Goal: Information Seeking & Learning: Understand process/instructions

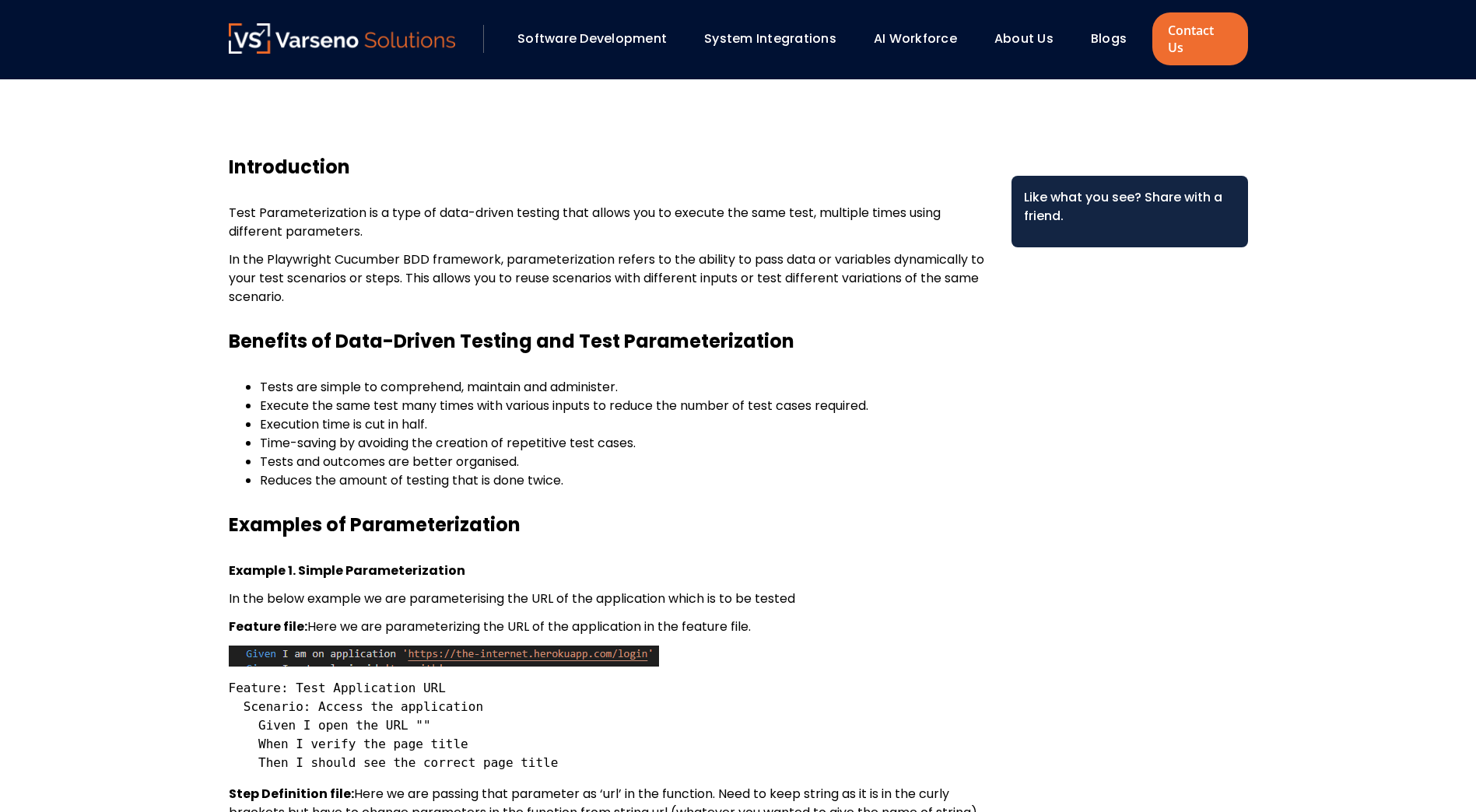
scroll to position [516, 0]
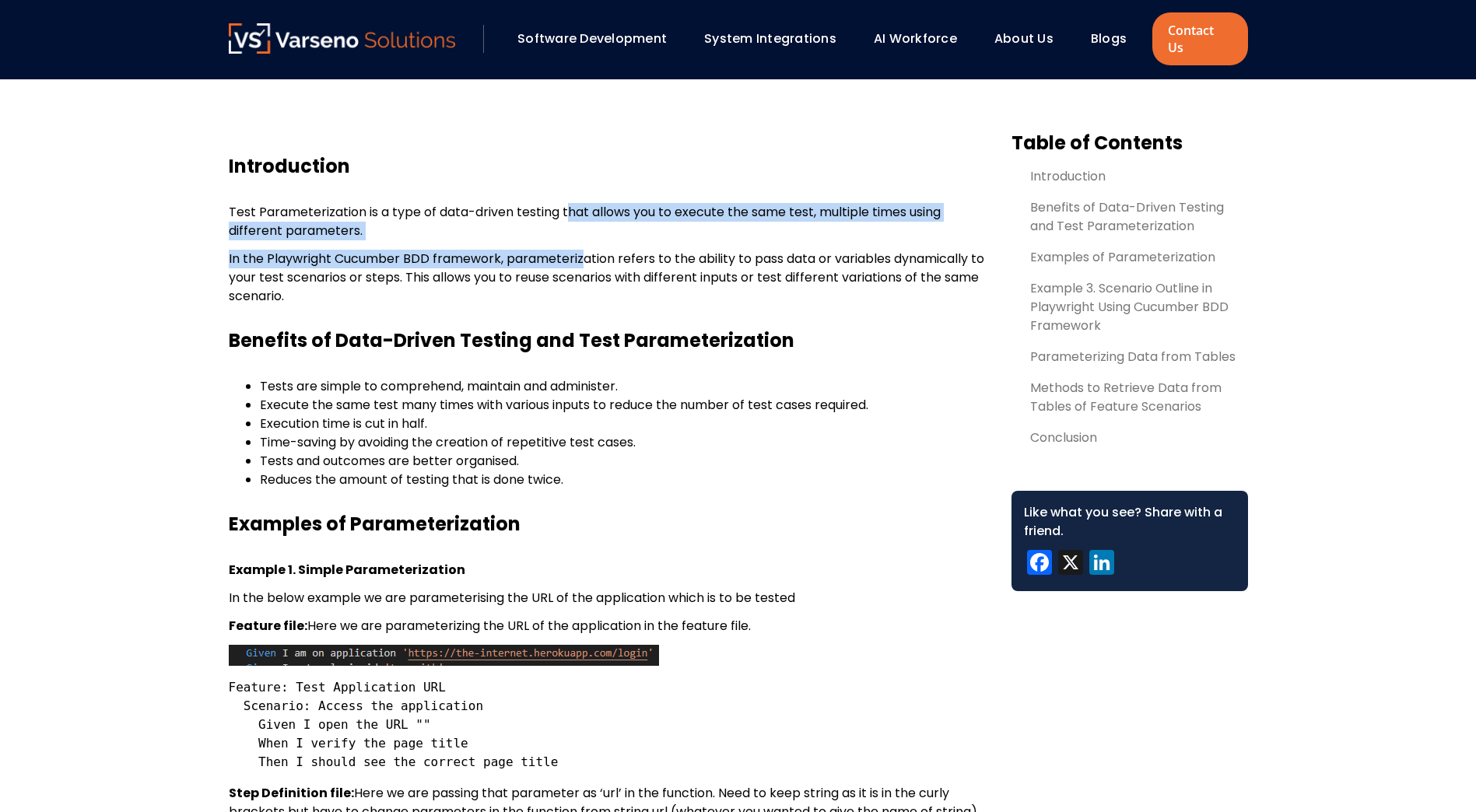
drag, startPoint x: 571, startPoint y: 199, endPoint x: 579, endPoint y: 240, distance: 41.8
click at [579, 240] on div "Introduction Test Parameterization is a type of data-driven testing that allows…" at bounding box center [607, 231] width 758 height 151
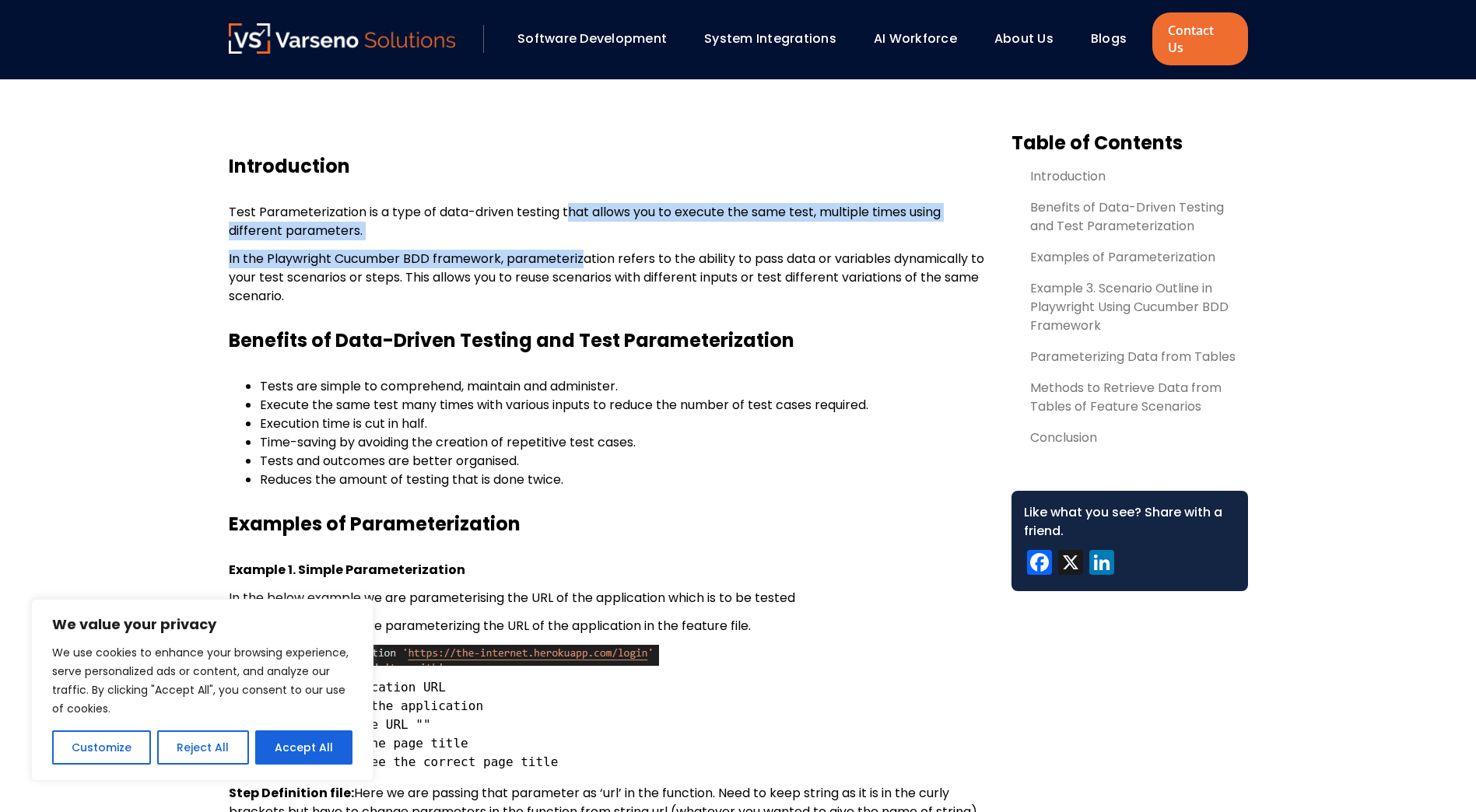
click at [579, 250] on p "In the Playwright Cucumber BDD framework, parameterization refers to the abilit…" at bounding box center [607, 278] width 758 height 56
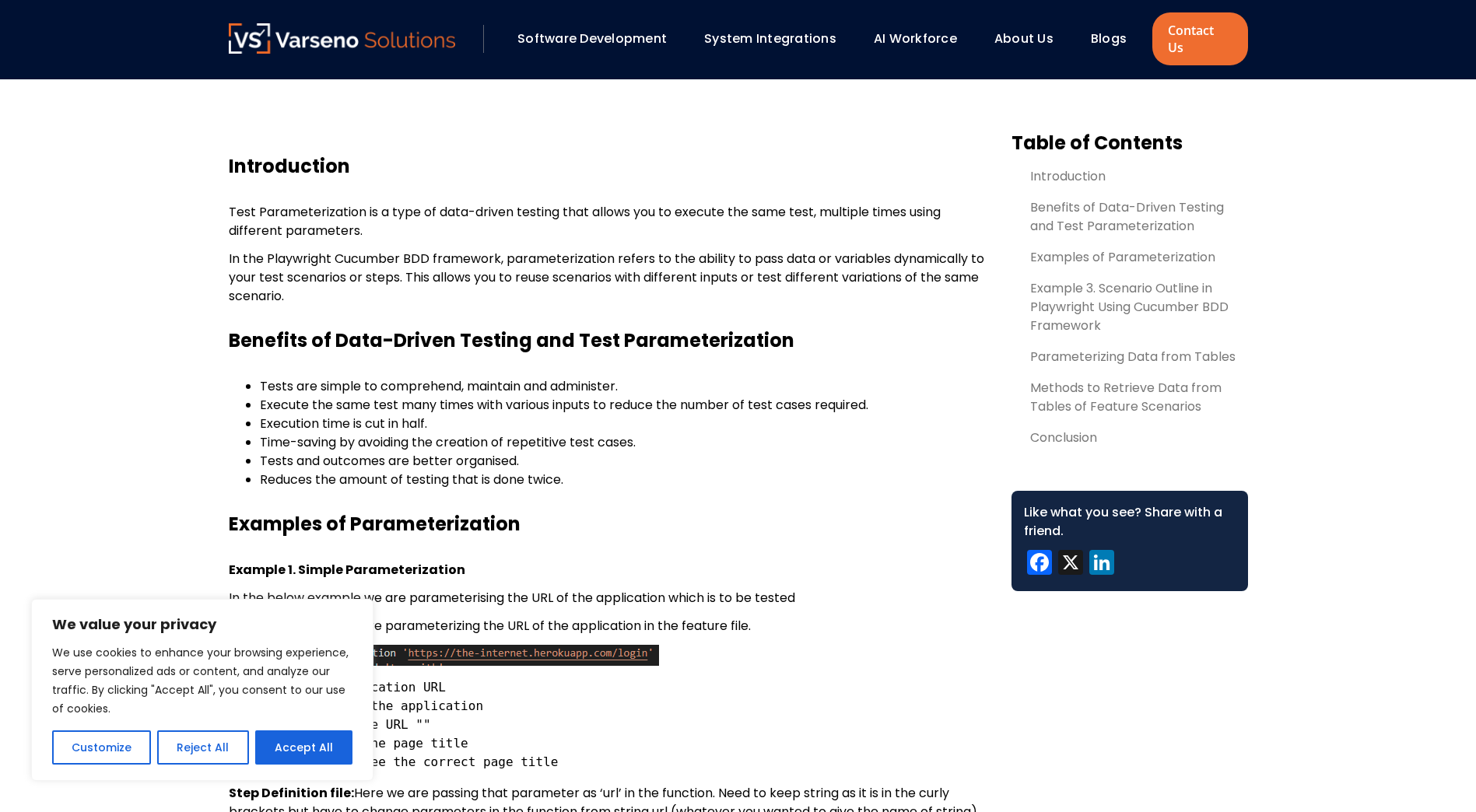
click at [548, 250] on p "In the Playwright Cucumber BDD framework, parameterization refers to the abilit…" at bounding box center [607, 278] width 758 height 56
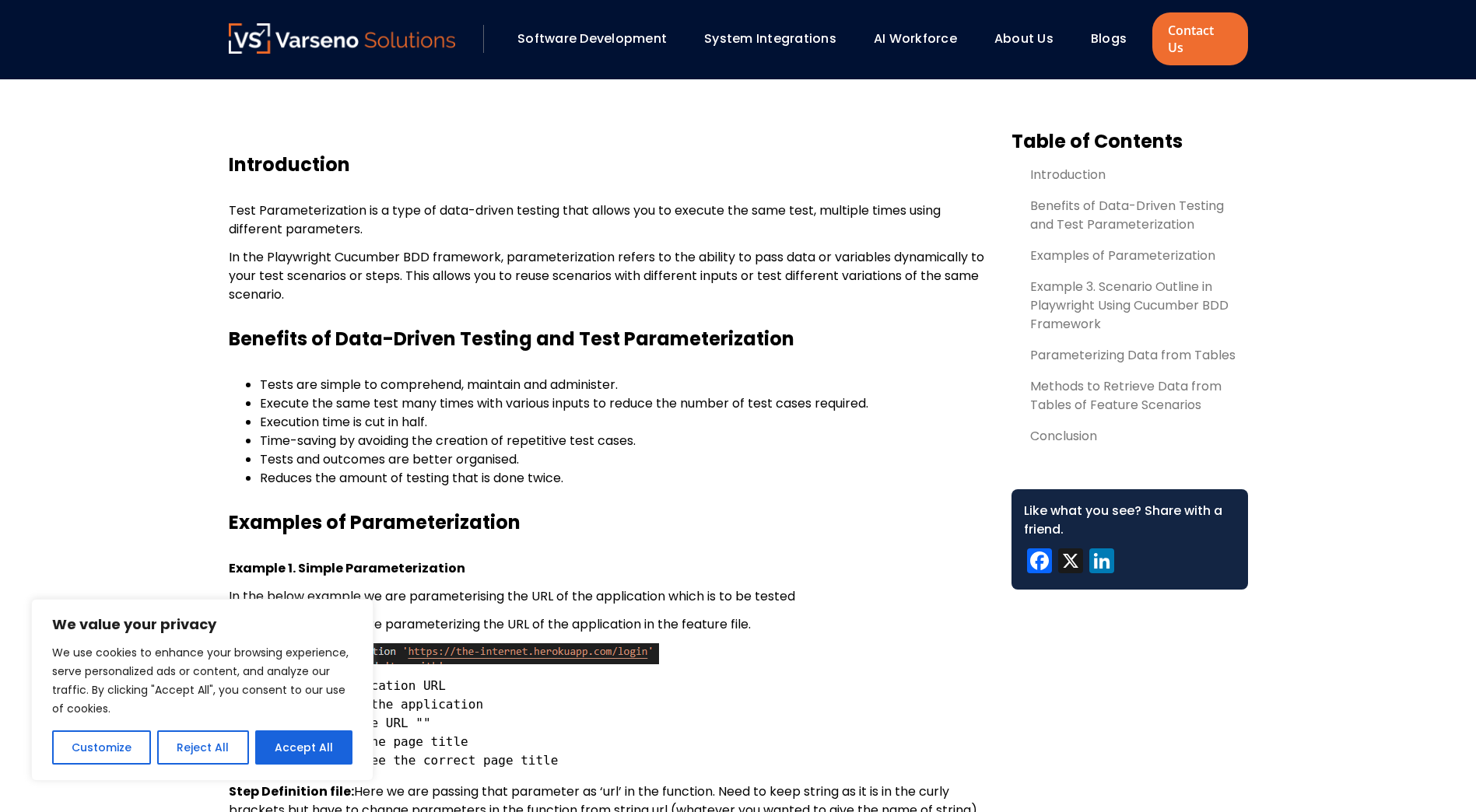
click at [517, 256] on p "In the Playwright Cucumber BDD framework, parameterization refers to the abilit…" at bounding box center [607, 276] width 758 height 56
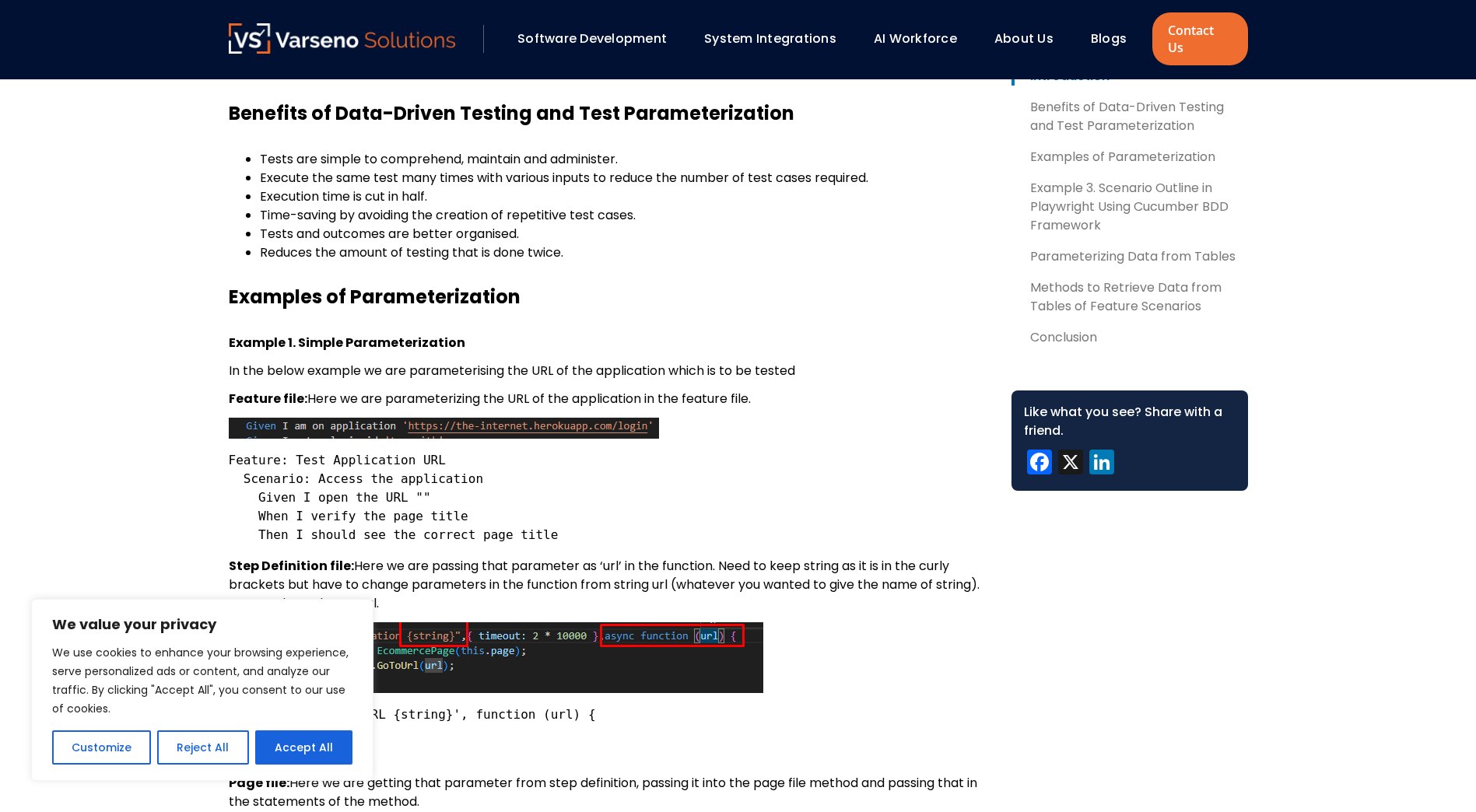
scroll to position [742, 0]
click at [419, 169] on li "Execute the same test many times with various inputs to reduce the number of te…" at bounding box center [623, 178] width 727 height 18
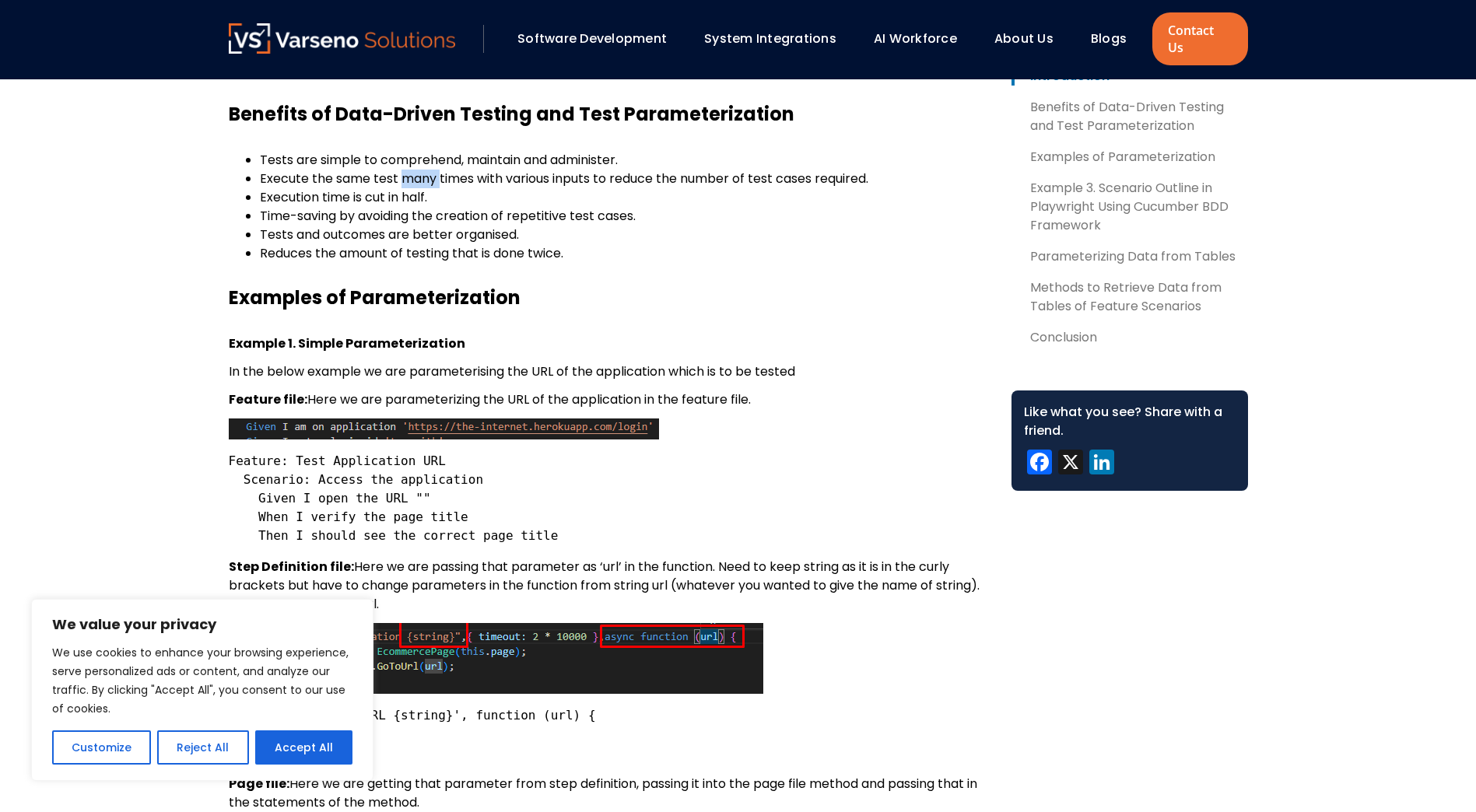
click at [419, 169] on li "Execute the same test many times with various inputs to reduce the number of te…" at bounding box center [623, 178] width 727 height 18
drag, startPoint x: 419, startPoint y: 168, endPoint x: 403, endPoint y: 180, distance: 20.0
click at [403, 189] on li "Execution time is cut in half." at bounding box center [623, 197] width 727 height 18
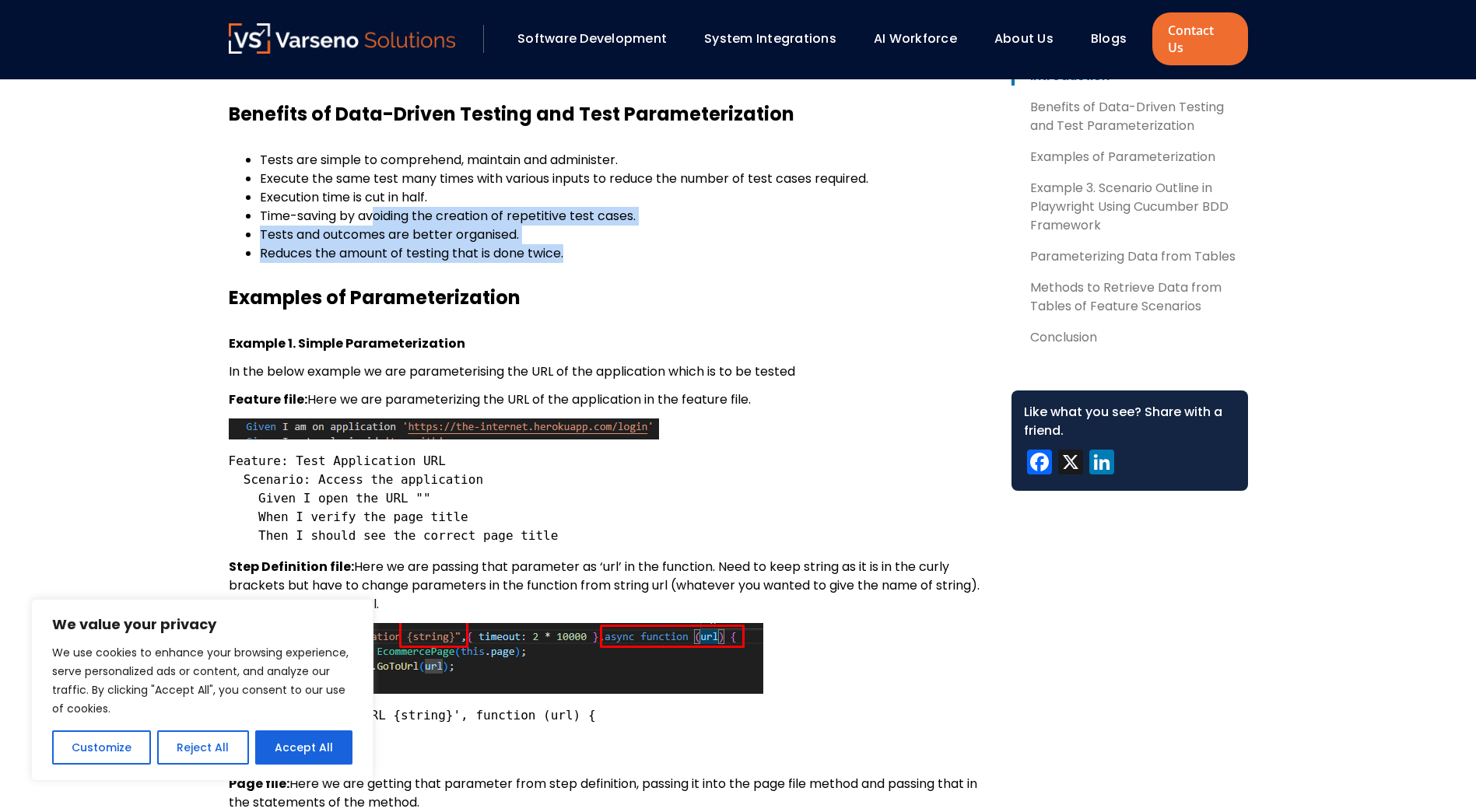
drag, startPoint x: 403, startPoint y: 180, endPoint x: 641, endPoint y: 242, distance: 245.9
click at [641, 242] on ul "Tests are simple to comprehend, maintain and administer. Execute the same test …" at bounding box center [607, 207] width 758 height 112
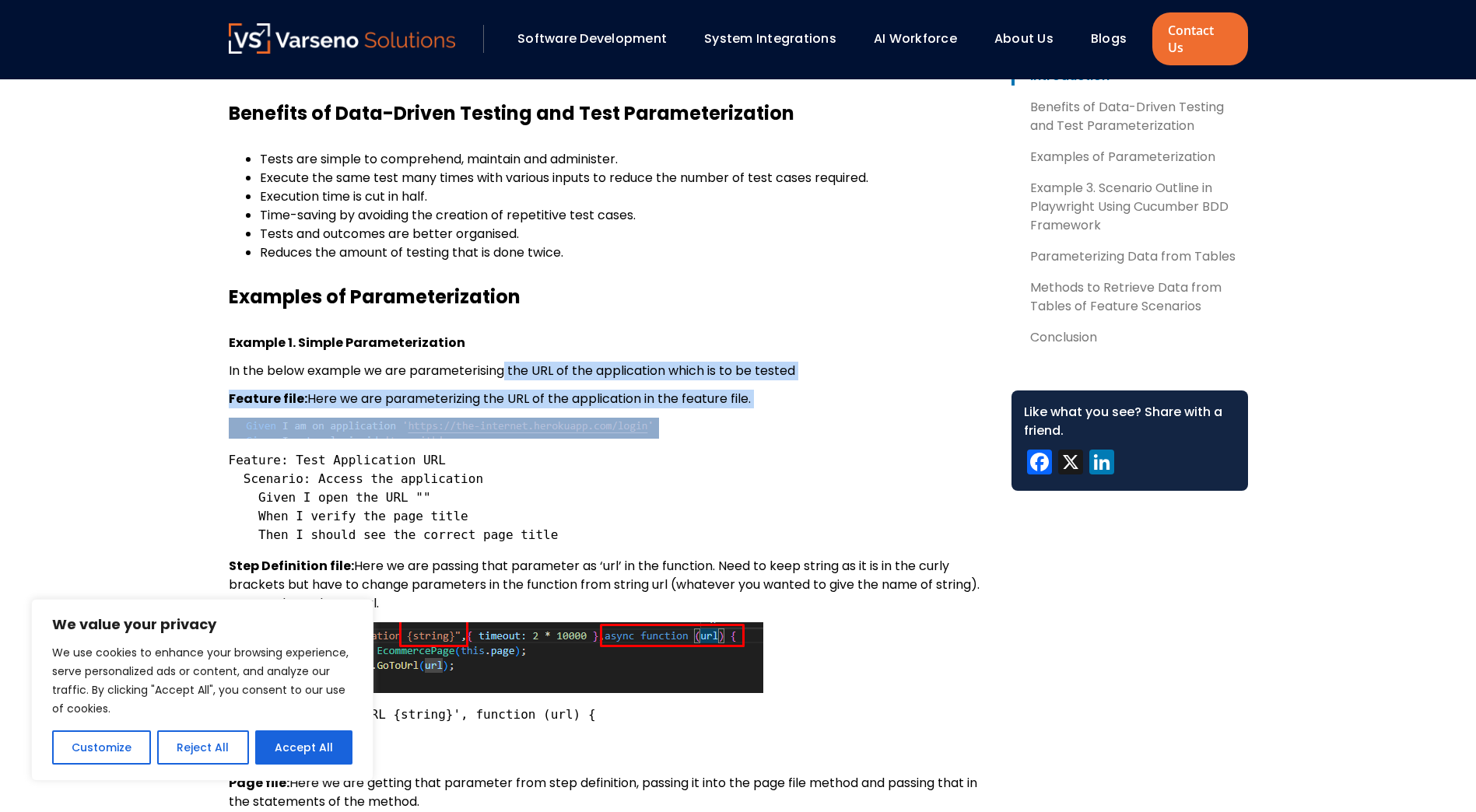
drag, startPoint x: 507, startPoint y: 348, endPoint x: 802, endPoint y: 396, distance: 298.9
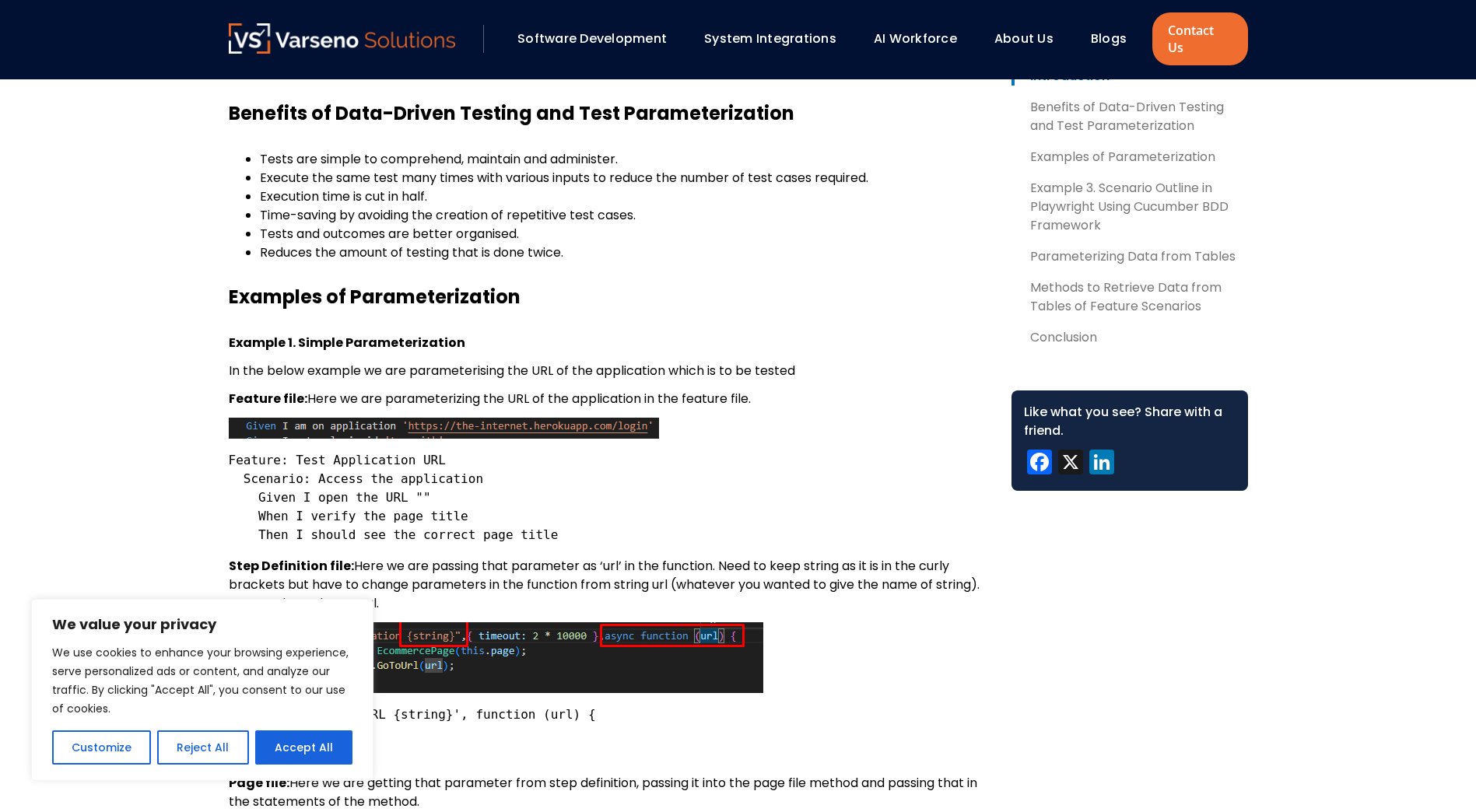
click at [555, 465] on pre "Feature: Test Application URL Scenario: Access the application Given I open the…" at bounding box center [607, 497] width 758 height 93
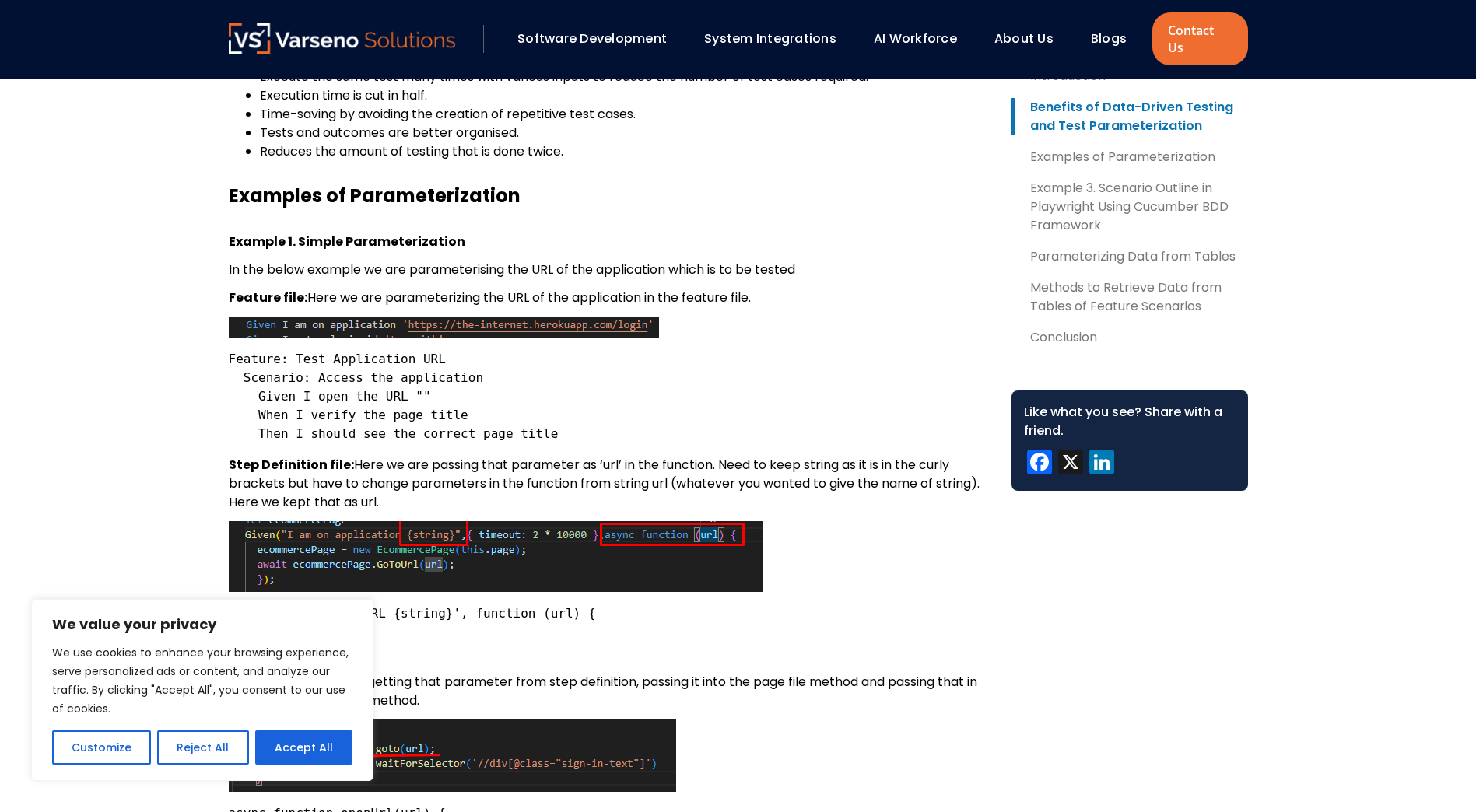
scroll to position [890, 0]
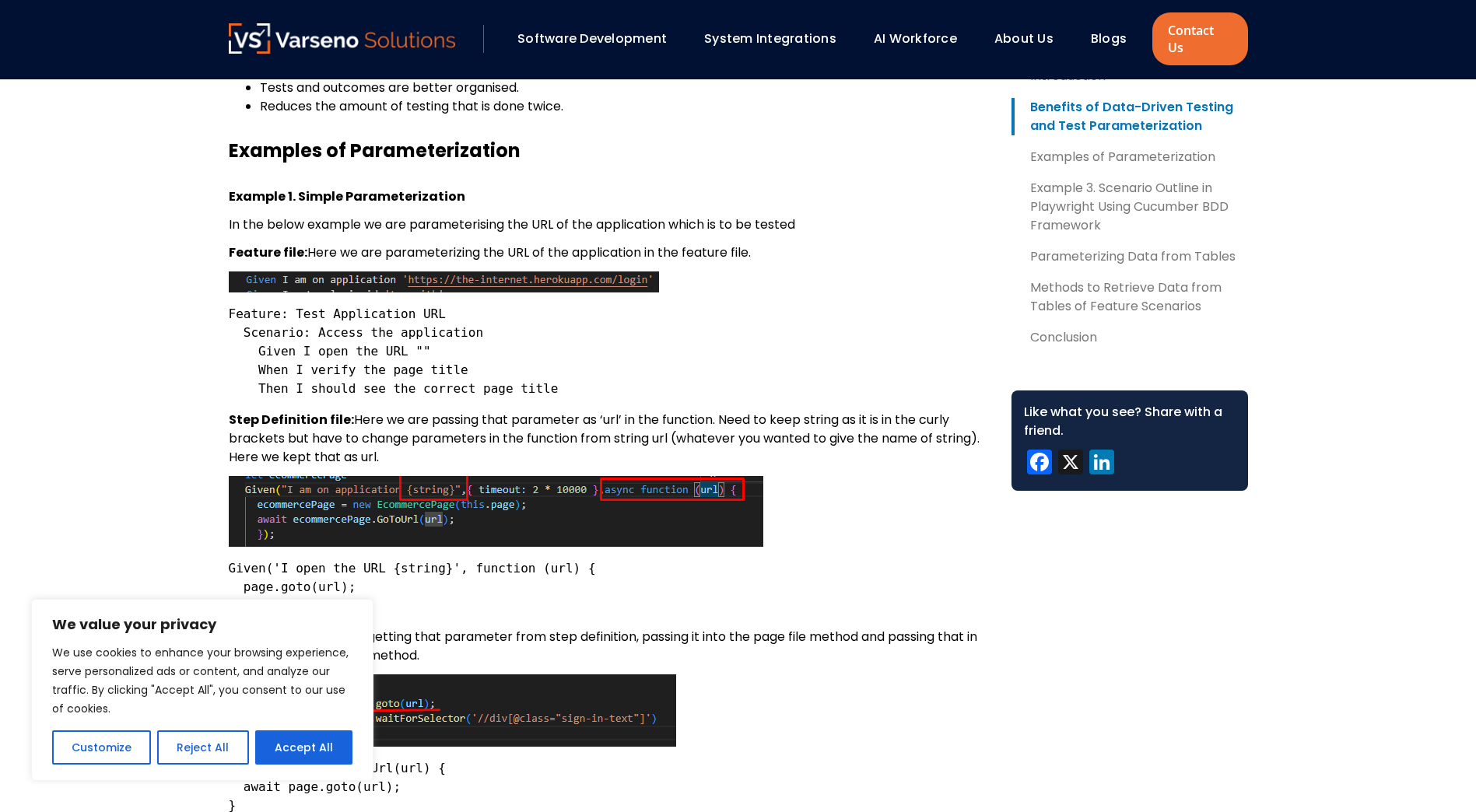
click at [526, 411] on p "Step Definition file: Here we are passing that parameter as ‘url’ in the functi…" at bounding box center [607, 439] width 758 height 56
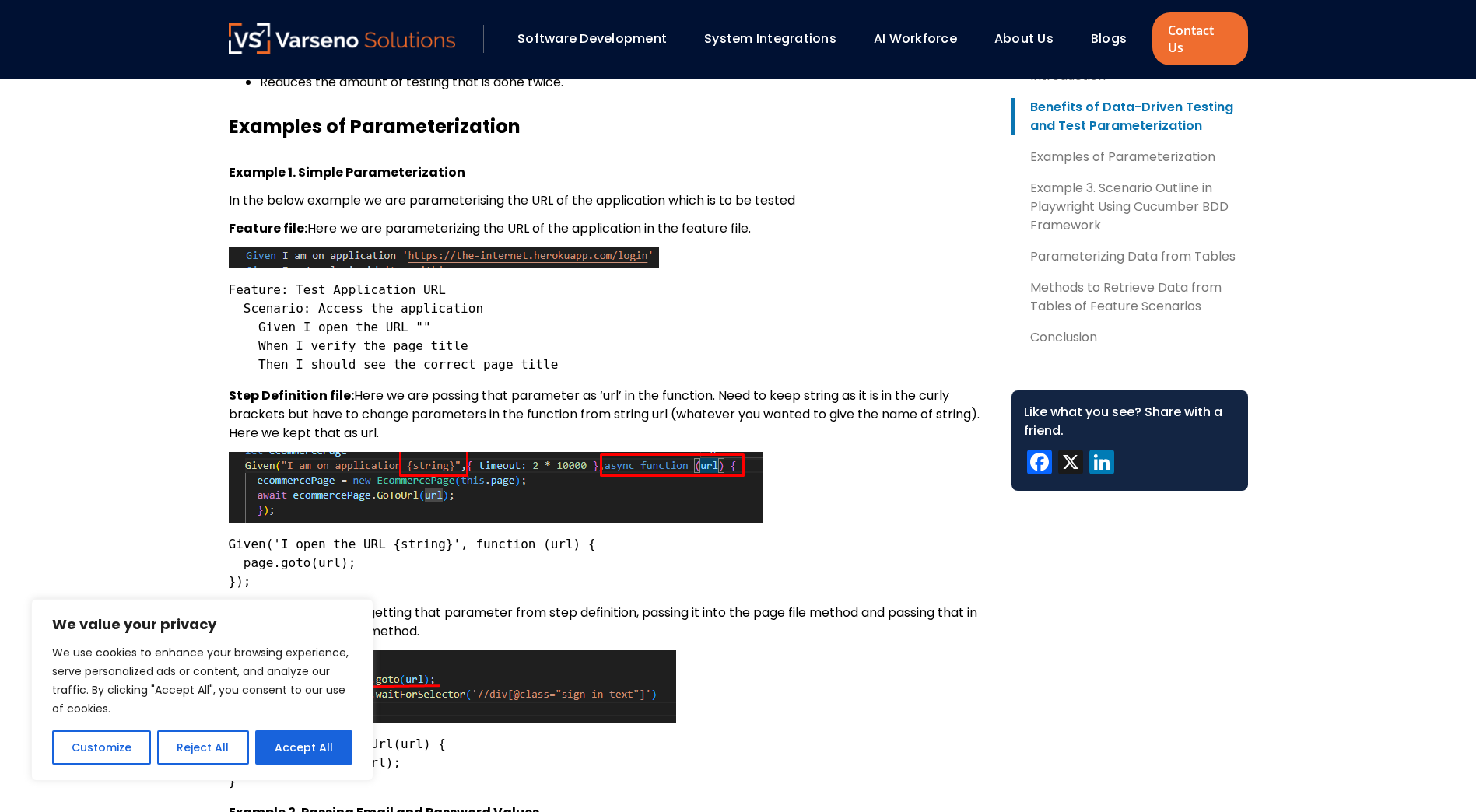
scroll to position [914, 0]
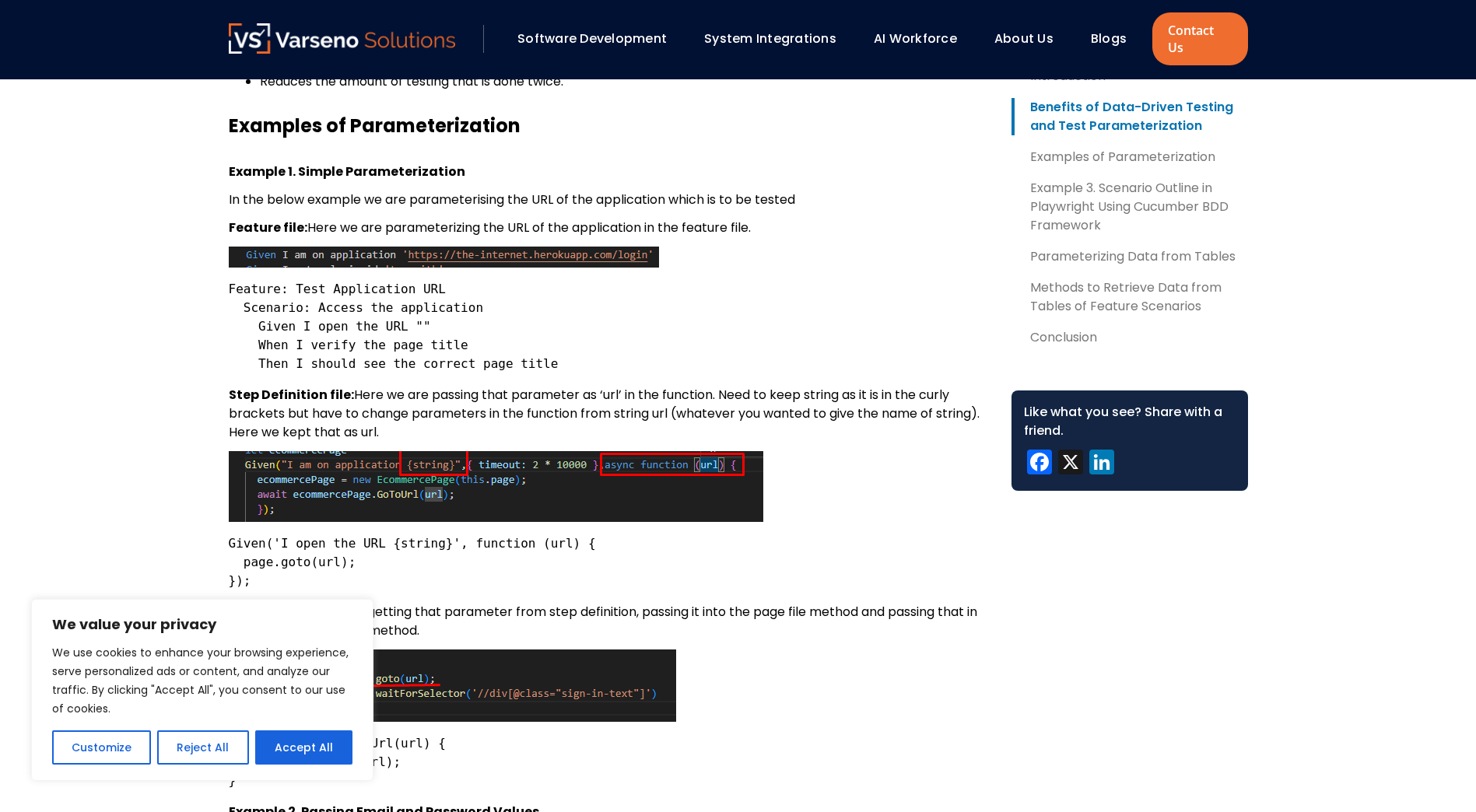
click at [526, 405] on p "Step Definition file: Here we are passing that parameter as ‘url’ in the functi…" at bounding box center [607, 414] width 758 height 56
drag, startPoint x: 526, startPoint y: 405, endPoint x: 683, endPoint y: 409, distance: 157.1
click at [683, 409] on p "Step Definition file: Here we are passing that parameter as ‘url’ in the functi…" at bounding box center [607, 414] width 758 height 56
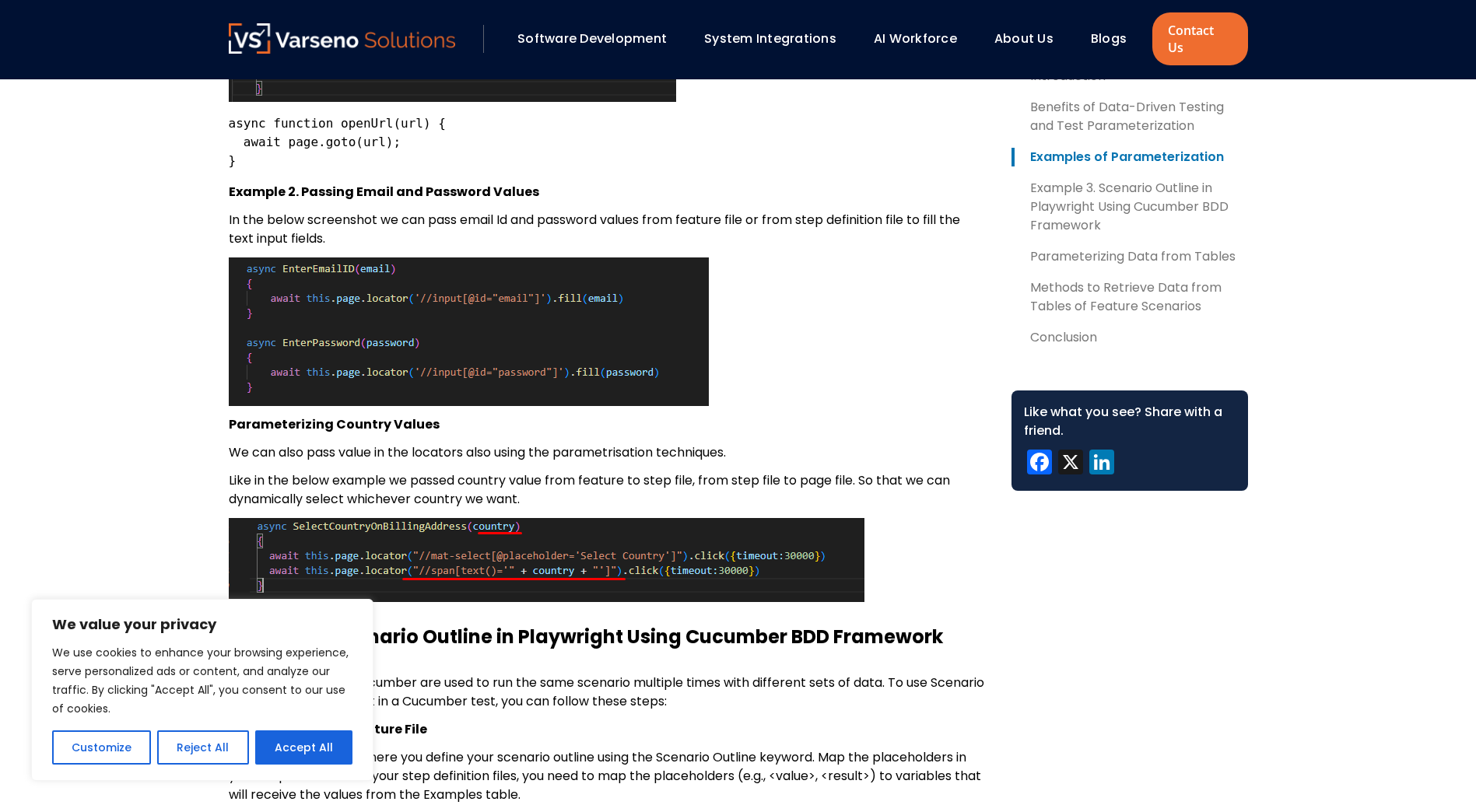
scroll to position [1545, 0]
